Goal: Transaction & Acquisition: Obtain resource

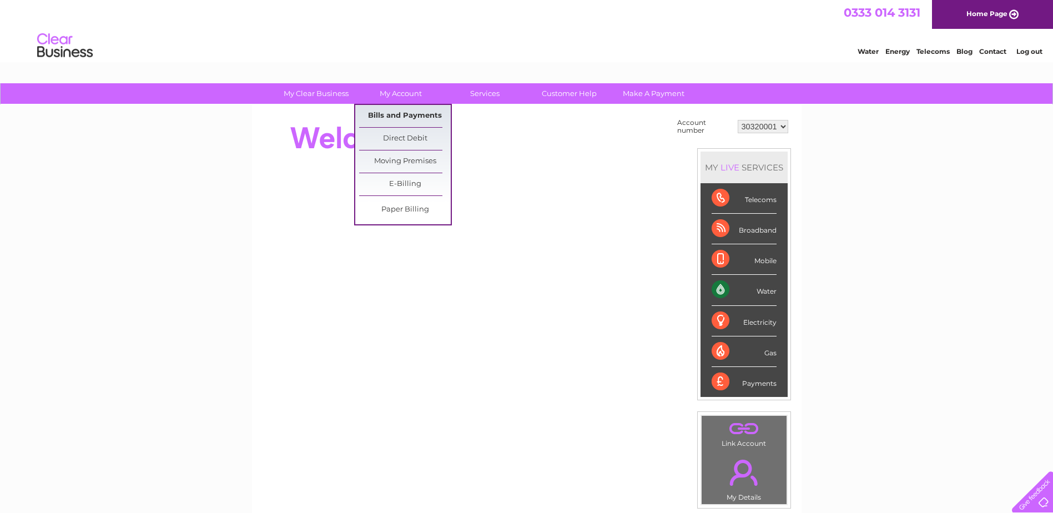
click at [404, 120] on link "Bills and Payments" at bounding box center [405, 116] width 92 height 22
click at [395, 120] on link "Bills and Payments" at bounding box center [405, 116] width 92 height 22
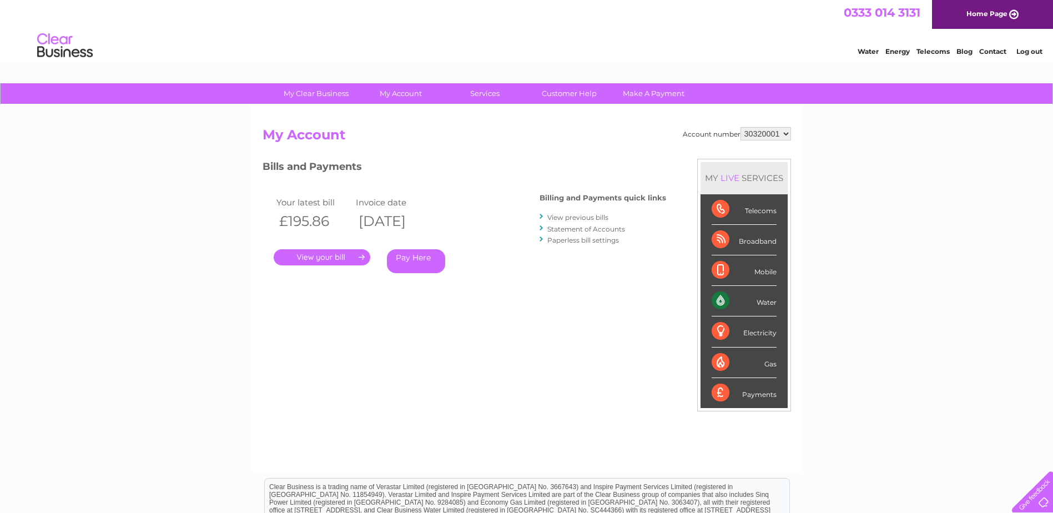
drag, startPoint x: 0, startPoint y: 0, endPoint x: 343, endPoint y: 380, distance: 511.9
click at [343, 380] on div "Account number 30320001 My Account MY LIVE SERVICES Telecoms Broadband Mobile W…" at bounding box center [526, 294] width 528 height 334
click at [352, 257] on link "." at bounding box center [322, 257] width 97 height 16
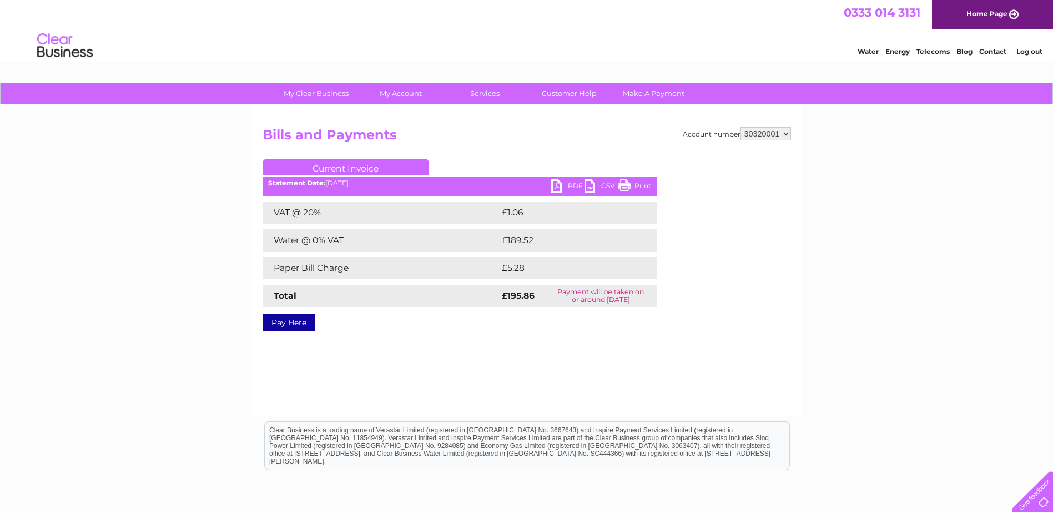
click at [380, 166] on link "Current Invoice" at bounding box center [345, 167] width 166 height 17
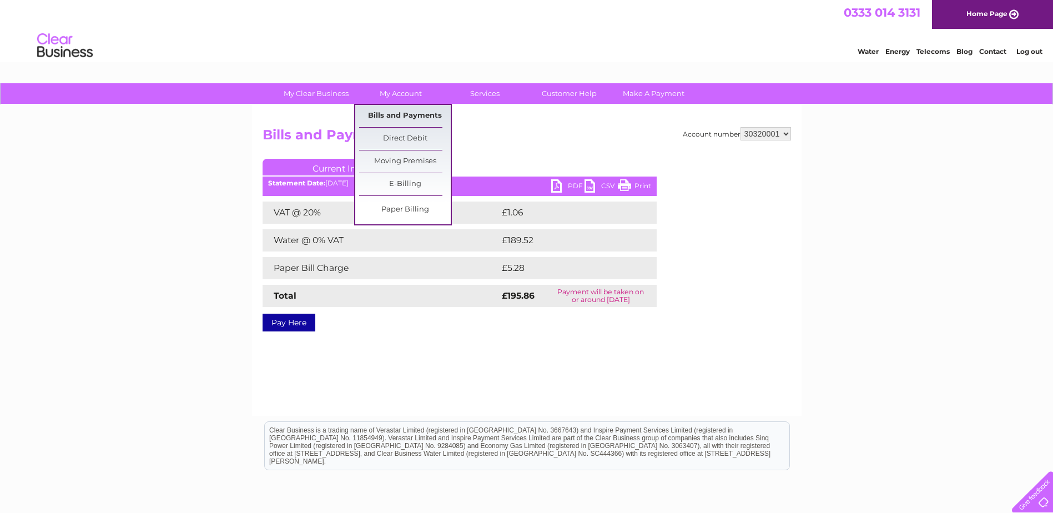
click at [407, 119] on link "Bills and Payments" at bounding box center [405, 116] width 92 height 22
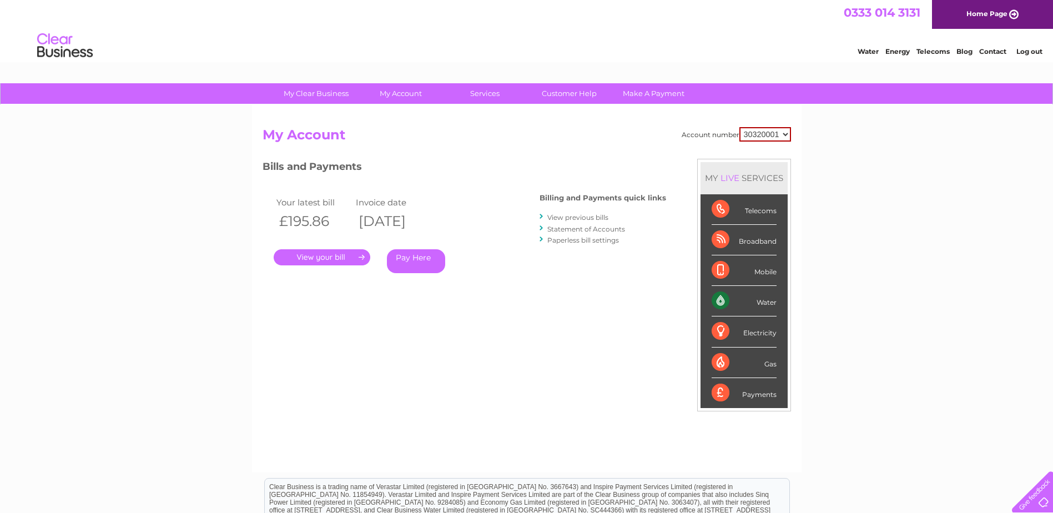
click at [293, 255] on link "." at bounding box center [322, 257] width 97 height 16
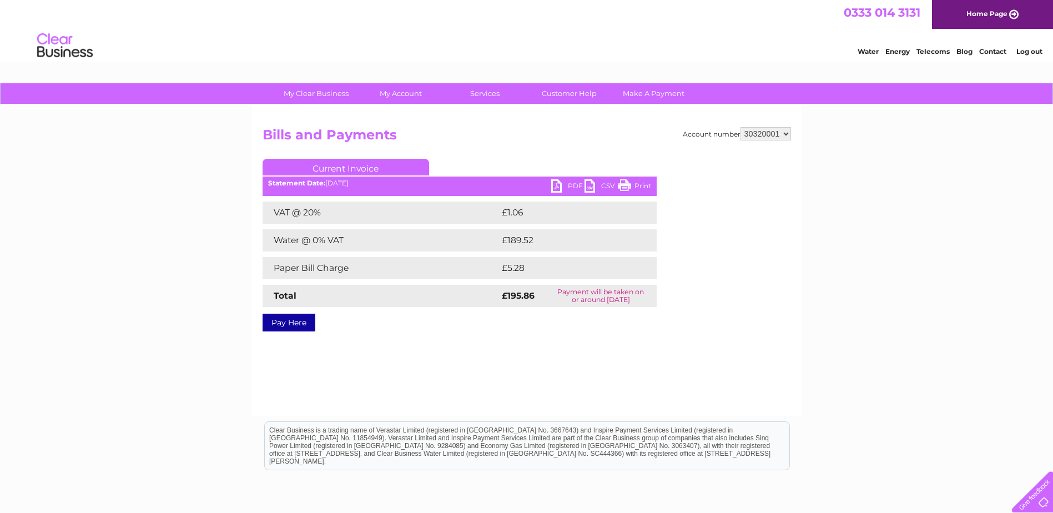
click at [361, 166] on link "Current Invoice" at bounding box center [345, 167] width 166 height 17
click at [361, 167] on link "Current Invoice" at bounding box center [345, 167] width 166 height 17
drag, startPoint x: 361, startPoint y: 167, endPoint x: 350, endPoint y: 169, distance: 11.3
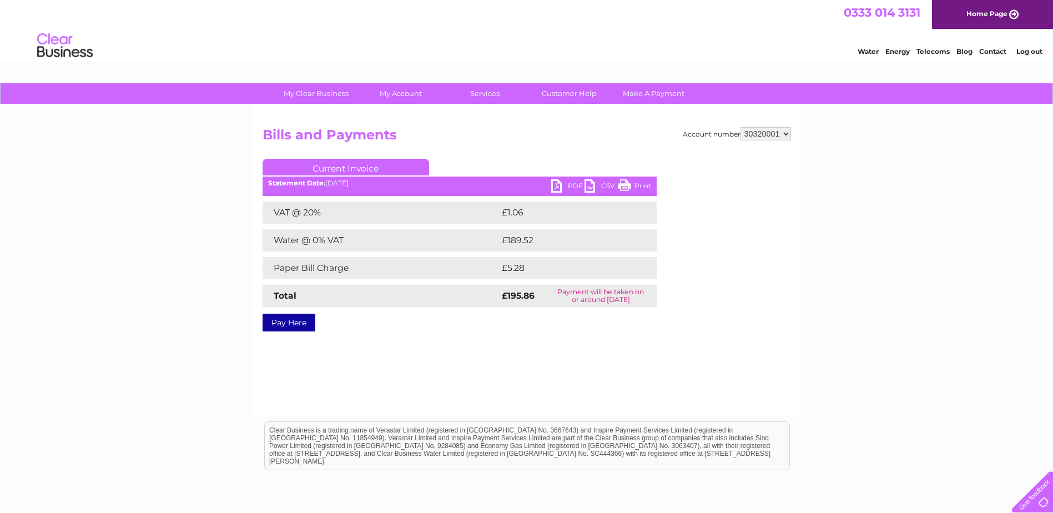
click at [350, 169] on link "Current Invoice" at bounding box center [345, 167] width 166 height 17
drag, startPoint x: 350, startPoint y: 169, endPoint x: 302, endPoint y: 185, distance: 50.4
click at [302, 185] on b "Statement Date:" at bounding box center [296, 183] width 57 height 8
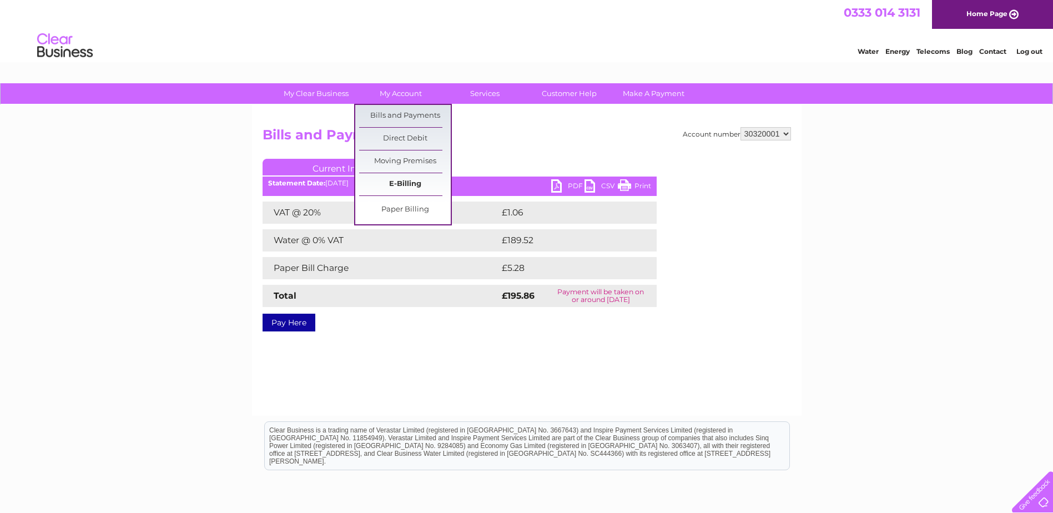
click at [400, 184] on link "E-Billing" at bounding box center [405, 184] width 92 height 22
click at [411, 123] on link "Bills and Payments" at bounding box center [405, 116] width 92 height 22
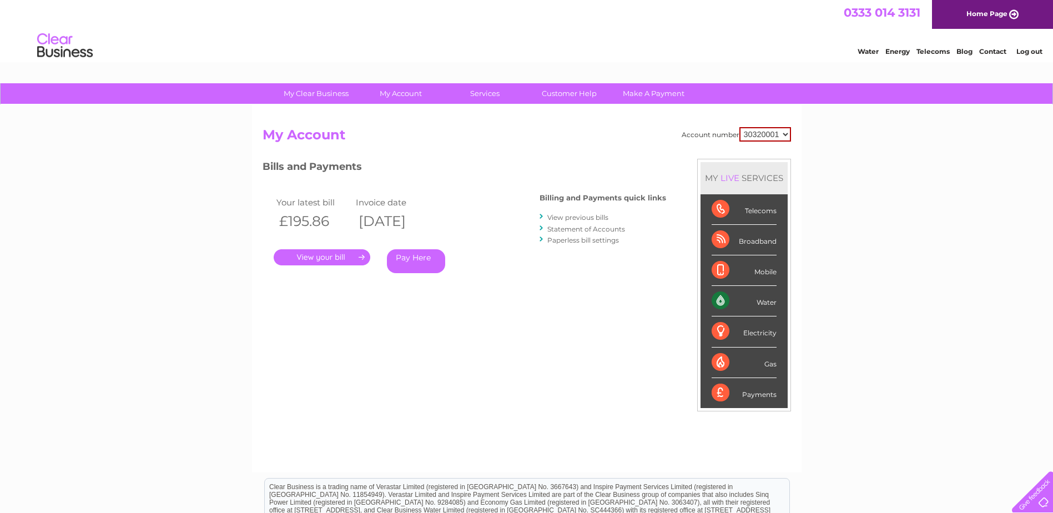
click at [540, 216] on div at bounding box center [541, 216] width 5 height 11
click at [551, 215] on link "View previous bills" at bounding box center [577, 217] width 61 height 8
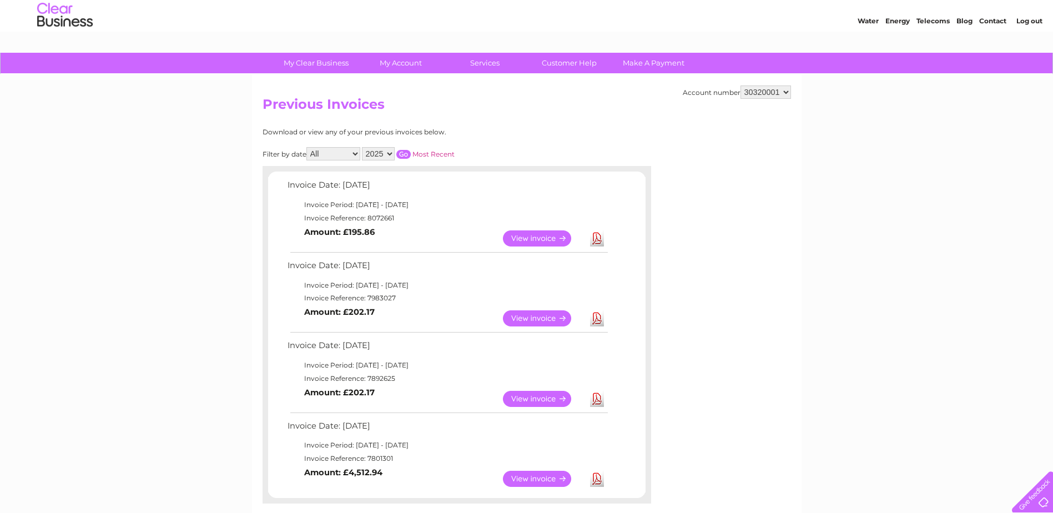
scroll to position [55, 0]
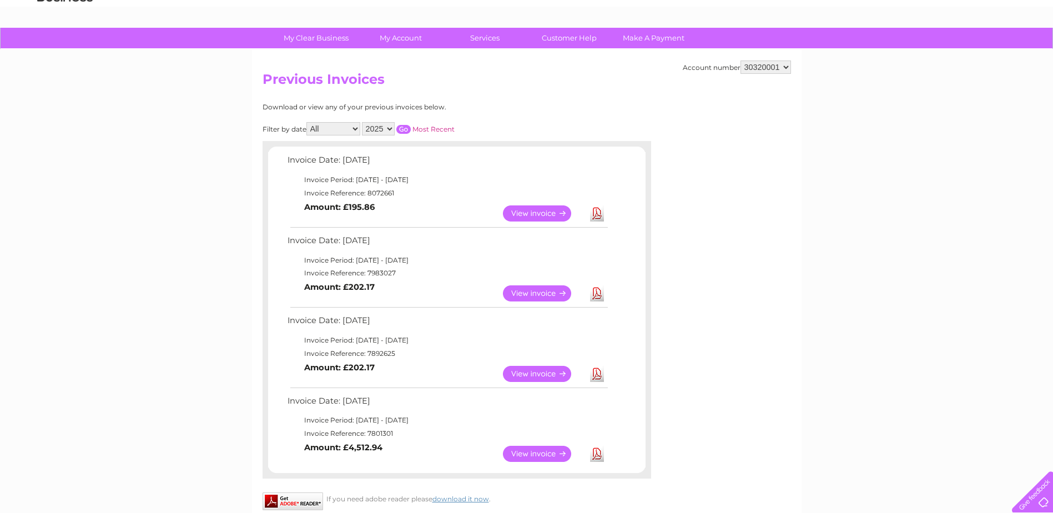
click at [597, 376] on link "Download" at bounding box center [597, 374] width 14 height 16
click at [597, 292] on link "Download" at bounding box center [597, 293] width 14 height 16
